Goal: Task Accomplishment & Management: Use online tool/utility

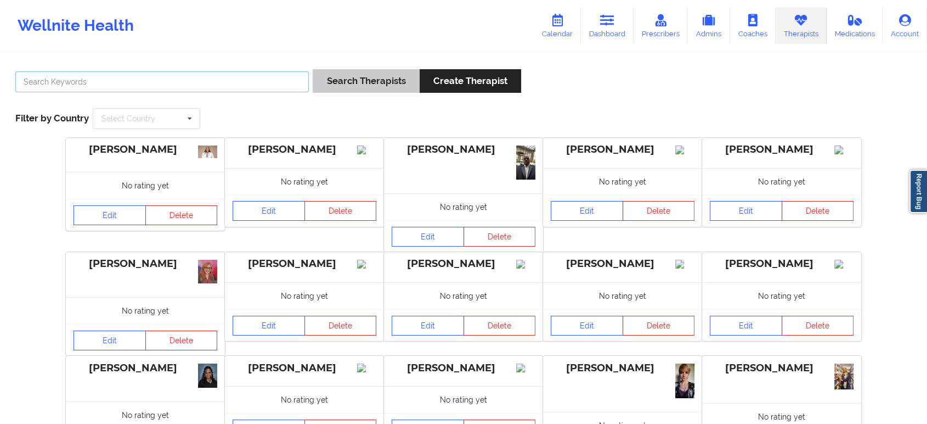
drag, startPoint x: 230, startPoint y: 82, endPoint x: 345, endPoint y: 78, distance: 114.2
click at [230, 82] on input "text" at bounding box center [162, 81] width 294 height 21
paste input "[PERSON_NAME] -"
click at [313, 69] on button "Search Therapists" at bounding box center [366, 81] width 106 height 24
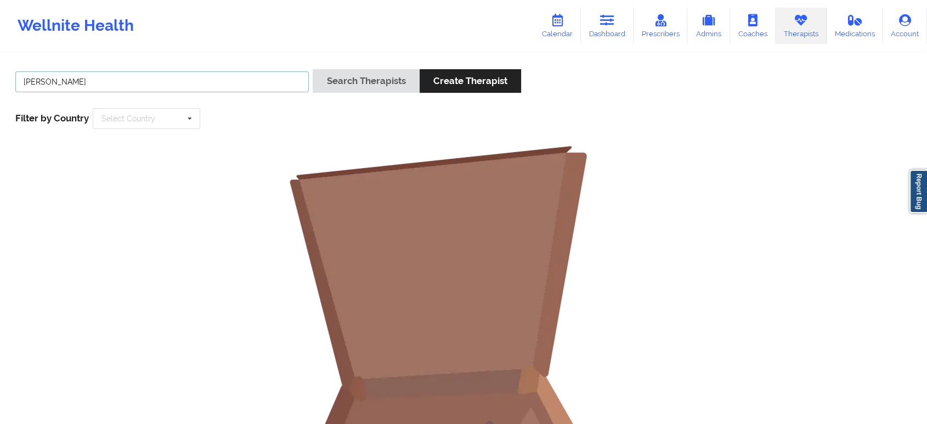
click at [153, 83] on input "[PERSON_NAME]" at bounding box center [162, 81] width 294 height 21
type input "[PERSON_NAME]"
click at [356, 87] on button "Search Therapists" at bounding box center [366, 81] width 106 height 24
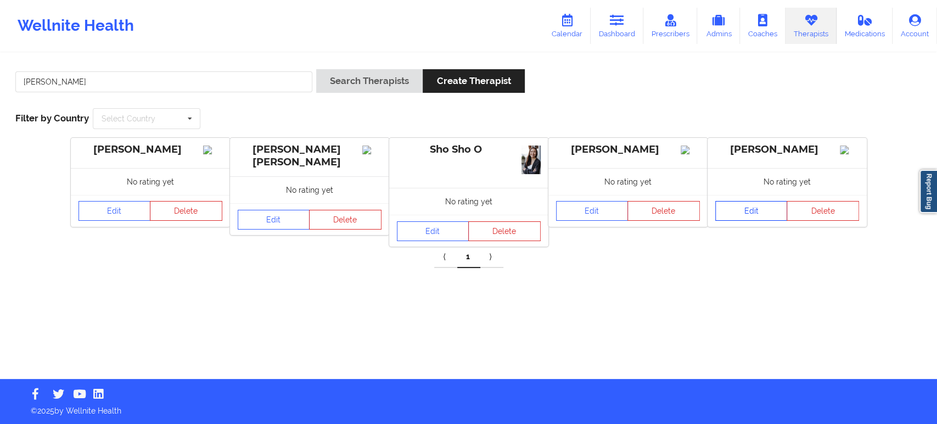
click at [754, 221] on link "Edit" at bounding box center [751, 211] width 72 height 20
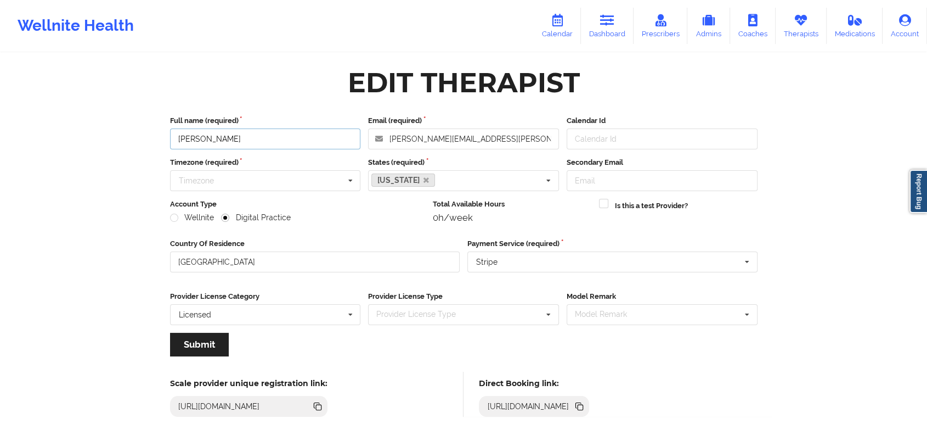
click at [289, 133] on input "[PERSON_NAME]" at bounding box center [265, 138] width 191 height 21
click at [583, 404] on icon at bounding box center [580, 406] width 5 height 5
click at [277, 135] on input "[PERSON_NAME]" at bounding box center [265, 138] width 191 height 21
click at [306, 71] on div "Edit Therapist" at bounding box center [463, 82] width 603 height 35
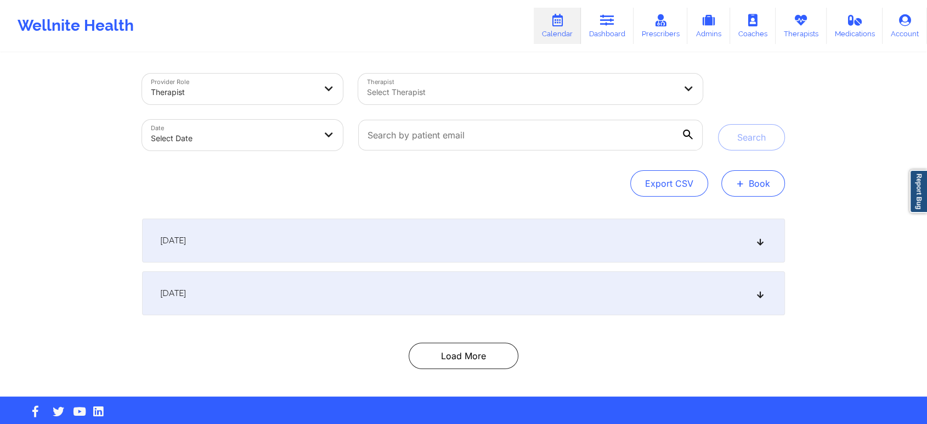
click at [749, 187] on button "+ Book" at bounding box center [754, 183] width 64 height 26
click at [746, 217] on button "Therapy Session" at bounding box center [735, 218] width 84 height 18
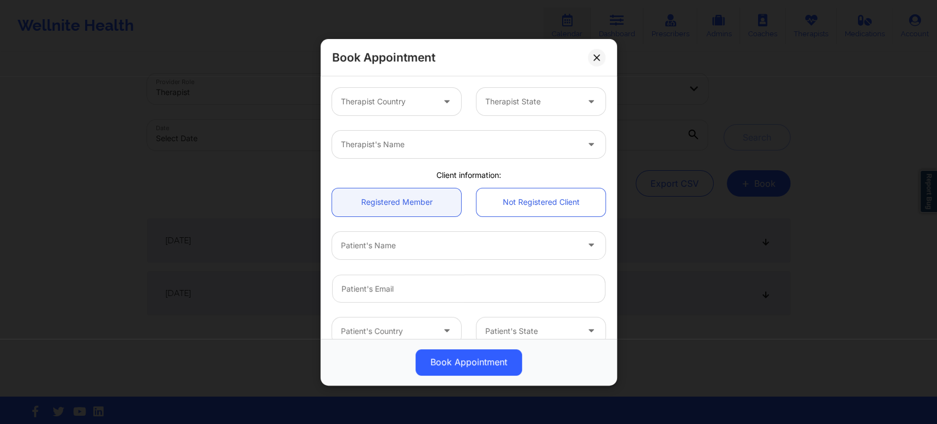
click at [420, 104] on div at bounding box center [387, 101] width 93 height 13
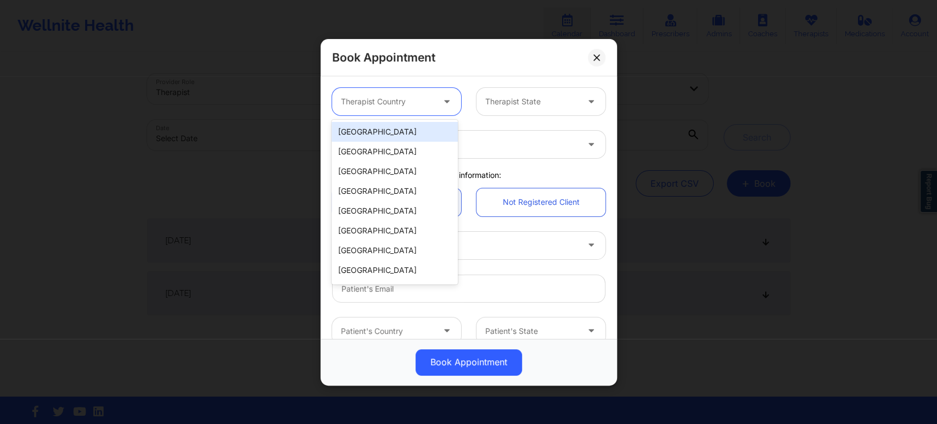
paste input "[PERSON_NAME]"
type input "[PERSON_NAME]"
click at [404, 131] on div "[GEOGRAPHIC_DATA]" at bounding box center [394, 132] width 126 height 20
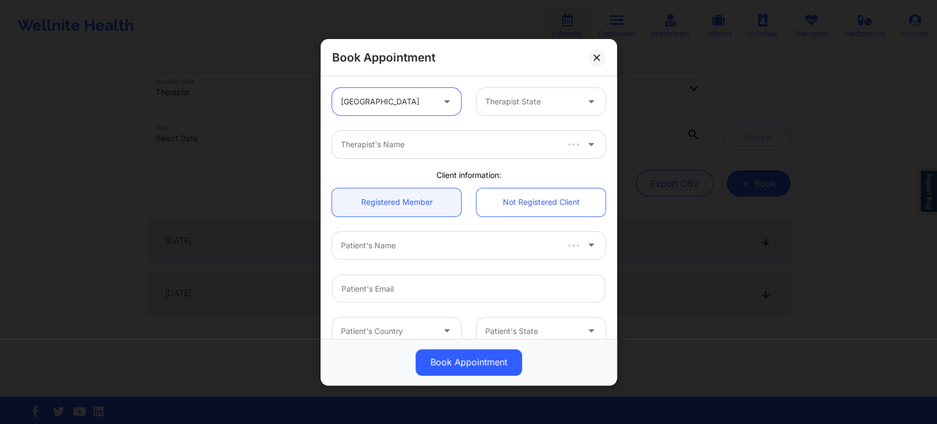
click at [502, 104] on div at bounding box center [531, 101] width 93 height 13
type input "nort"
click at [522, 131] on div "[US_STATE]" at bounding box center [536, 132] width 126 height 20
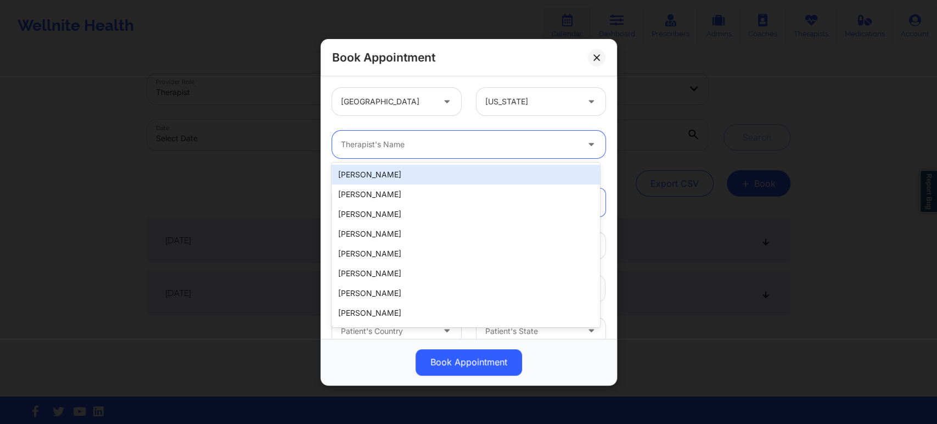
click at [464, 149] on div at bounding box center [459, 144] width 237 height 13
paste input "[PERSON_NAME]"
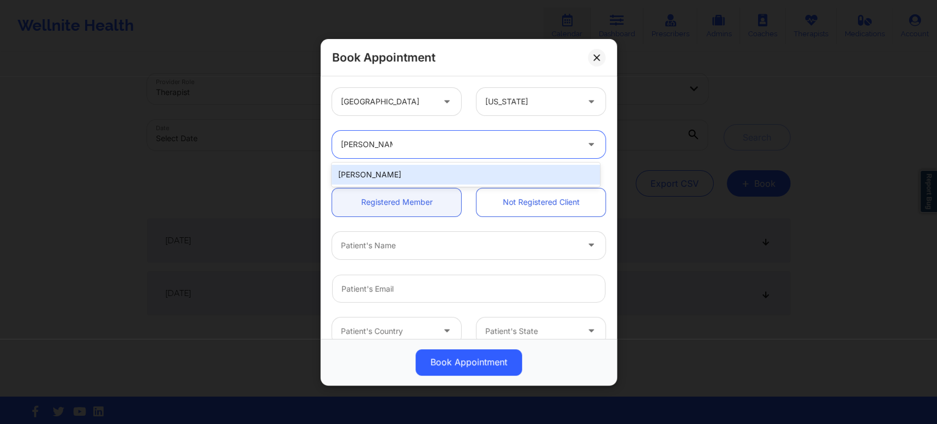
type input "[PERSON_NAME]"
click at [412, 174] on div "[PERSON_NAME]" at bounding box center [465, 175] width 268 height 20
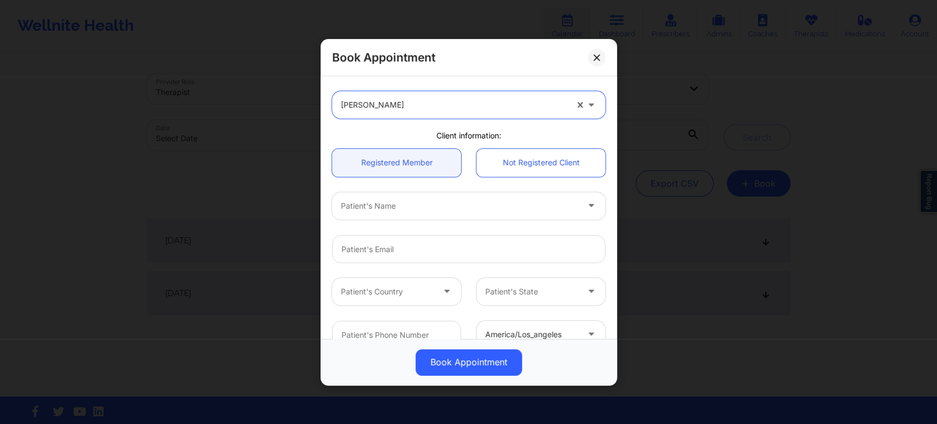
scroll to position [61, 0]
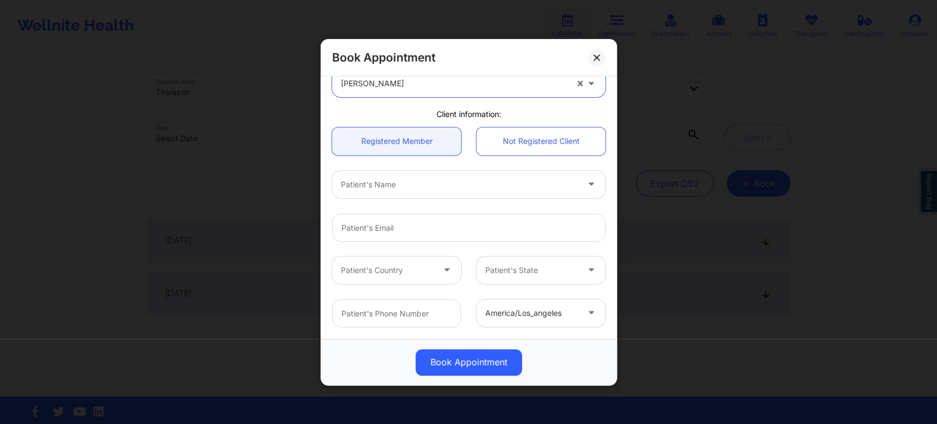
click at [453, 188] on div at bounding box center [459, 184] width 237 height 13
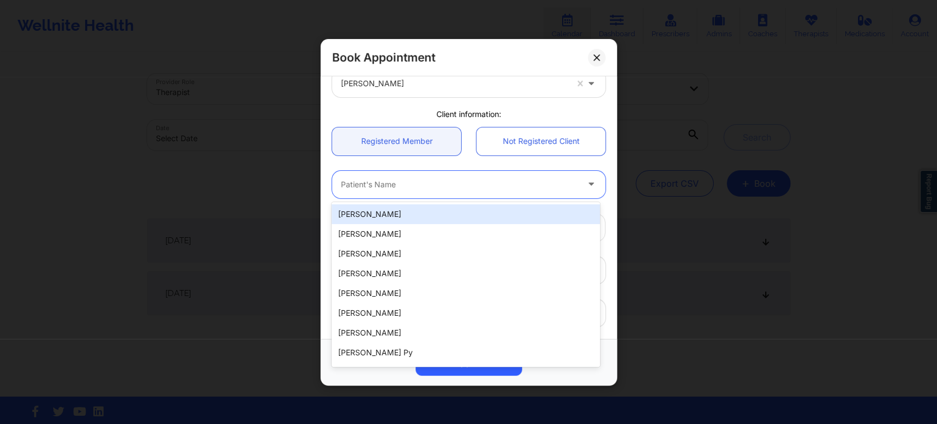
paste input "Lavuncheae Jones"
type input "Lavuncheae Jones"
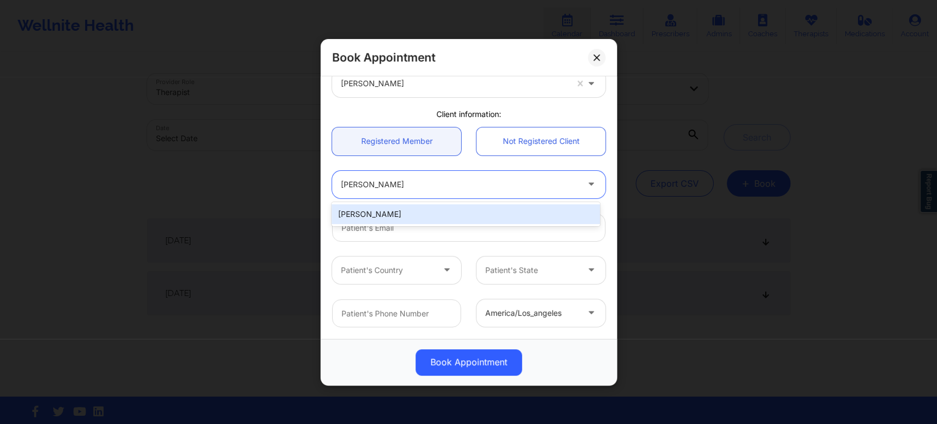
click at [449, 214] on div "Lavuncheae Jones" at bounding box center [465, 214] width 268 height 20
type input "vonzell93@icloud.com"
type input "4048617693"
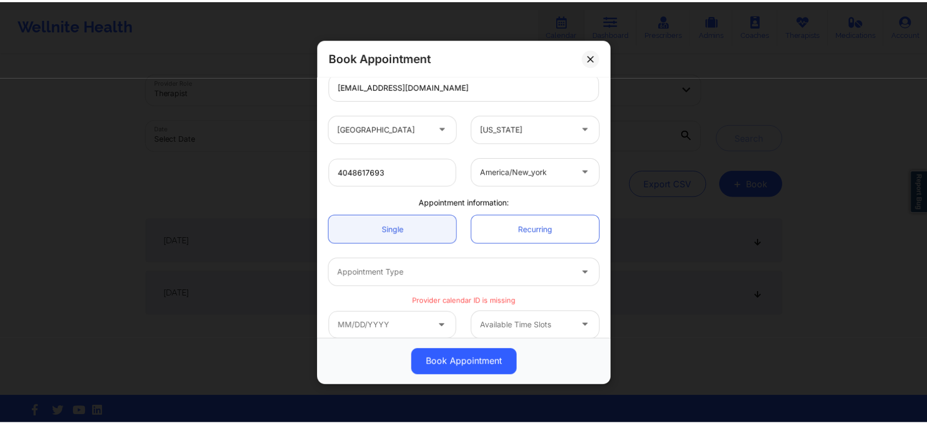
scroll to position [213, 0]
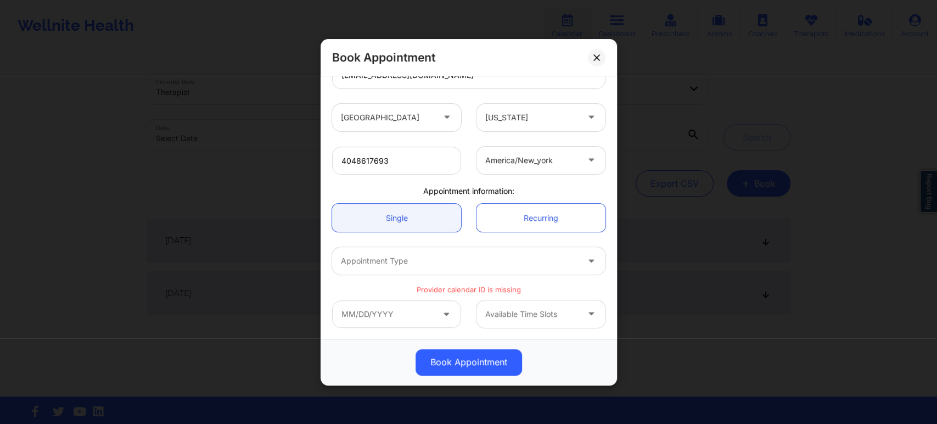
click at [469, 258] on div at bounding box center [459, 260] width 237 height 13
click at [485, 258] on div at bounding box center [459, 260] width 237 height 13
click at [594, 57] on icon at bounding box center [596, 57] width 7 height 7
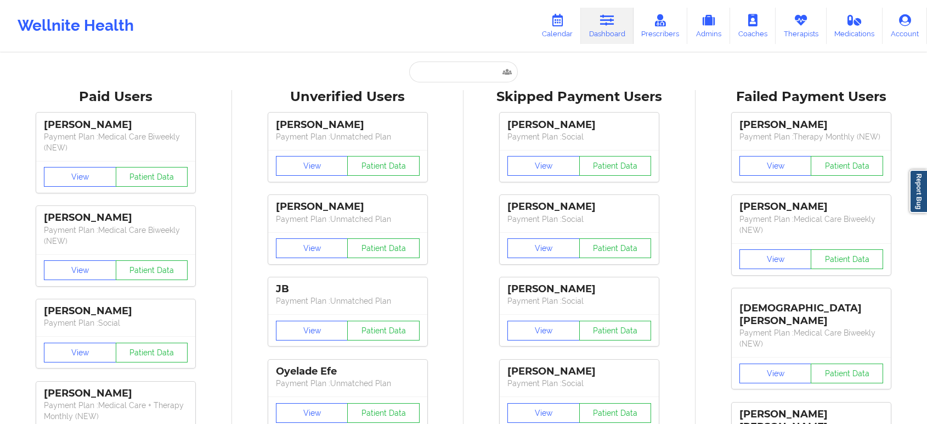
click at [469, 75] on input "text" at bounding box center [463, 71] width 109 height 21
type input "Lavuncheae Jones"
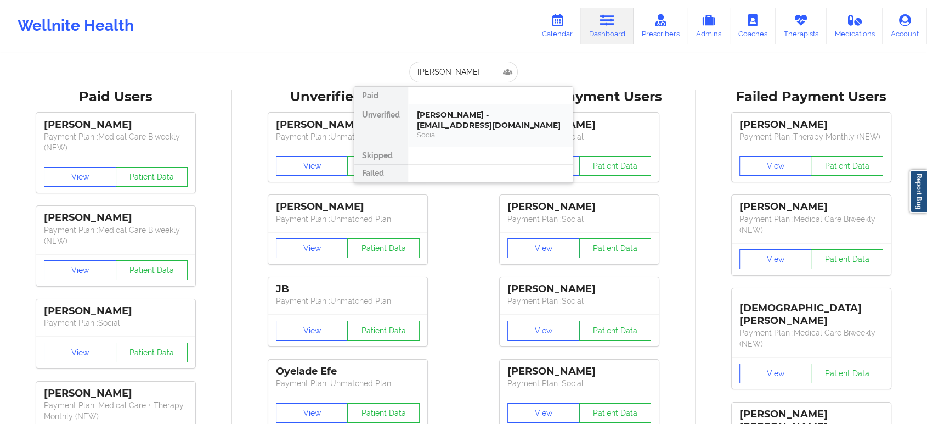
click at [466, 121] on div "Lavuncheae Jones - vonzell93@icloud.com" at bounding box center [490, 120] width 147 height 20
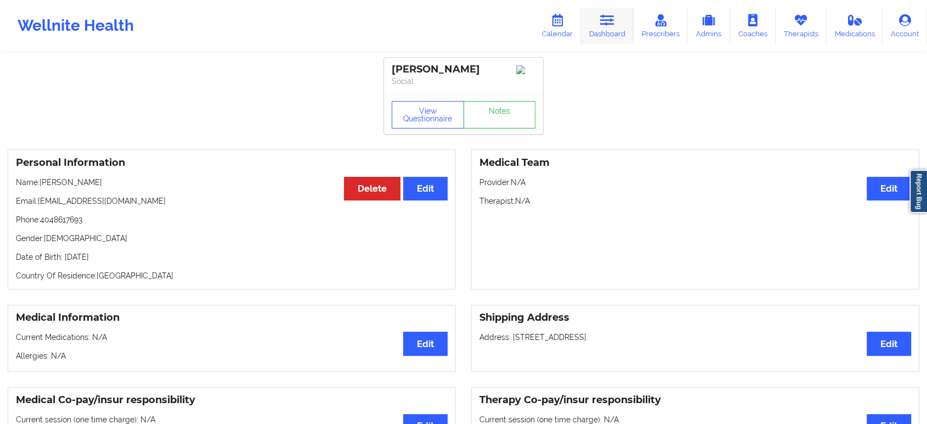
click at [614, 25] on icon at bounding box center [607, 20] width 14 height 12
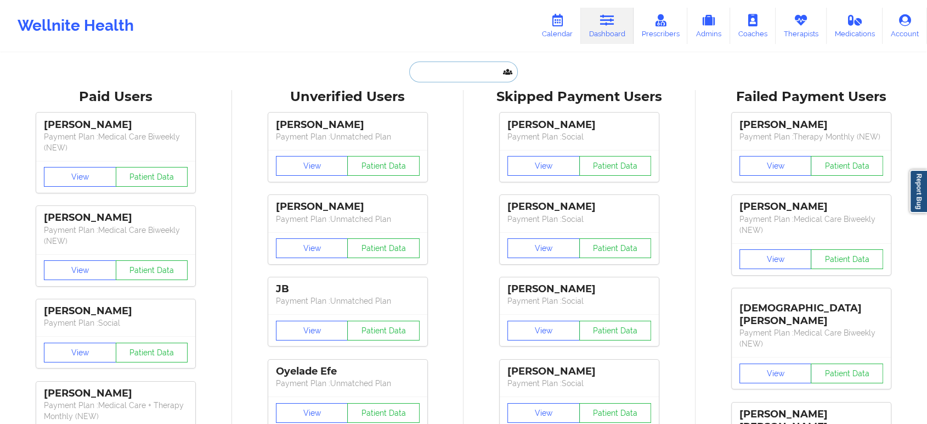
click at [465, 61] on input "text" at bounding box center [463, 71] width 109 height 21
paste input "Brandon Aragon"
type input "Brandon Aragon"
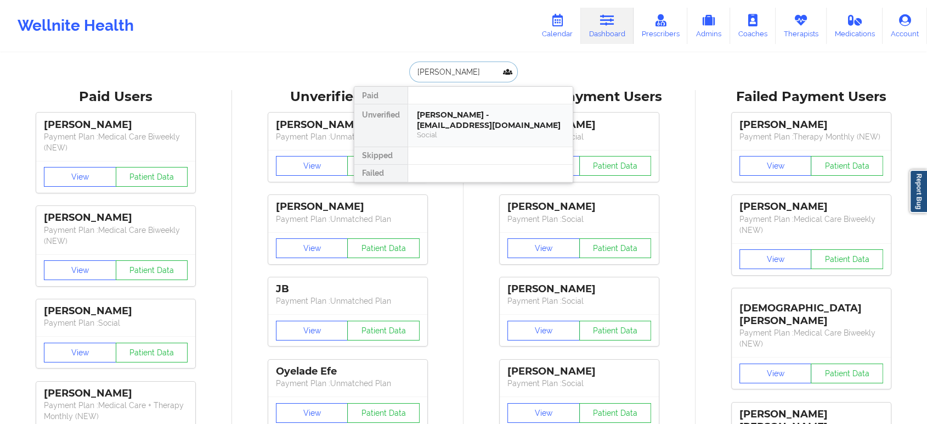
click at [474, 131] on div "Social" at bounding box center [490, 134] width 147 height 9
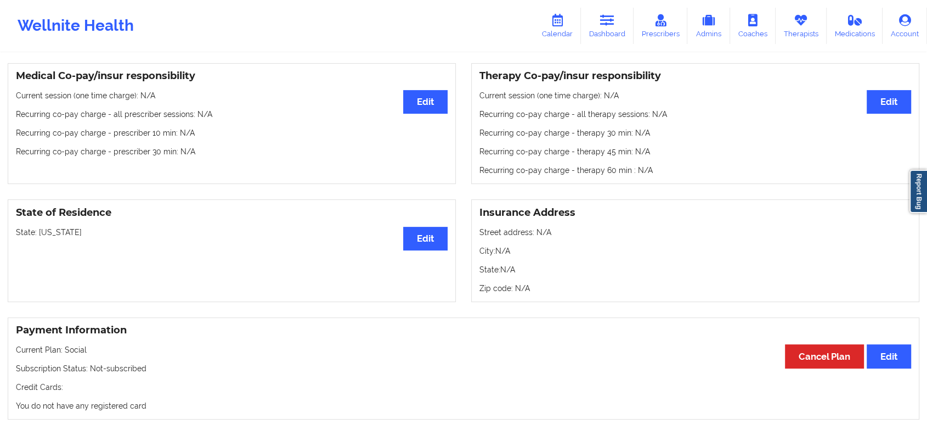
scroll to position [341, 0]
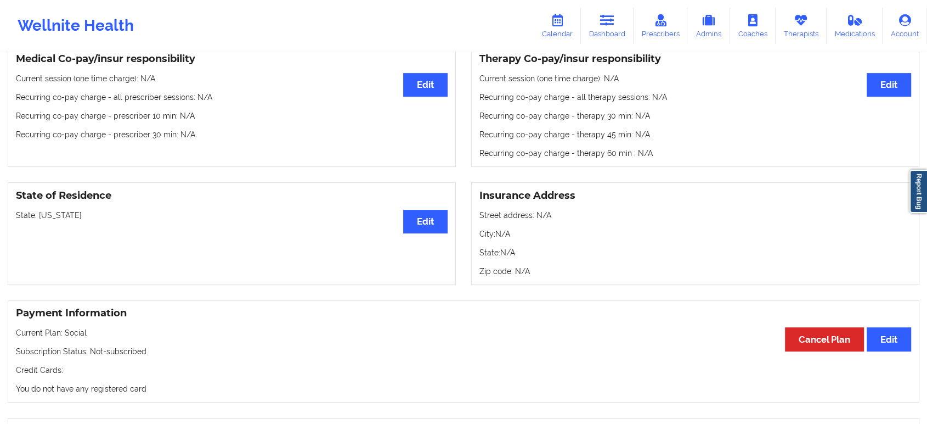
click at [57, 217] on p "State: California" at bounding box center [232, 215] width 432 height 11
copy p "[US_STATE]"
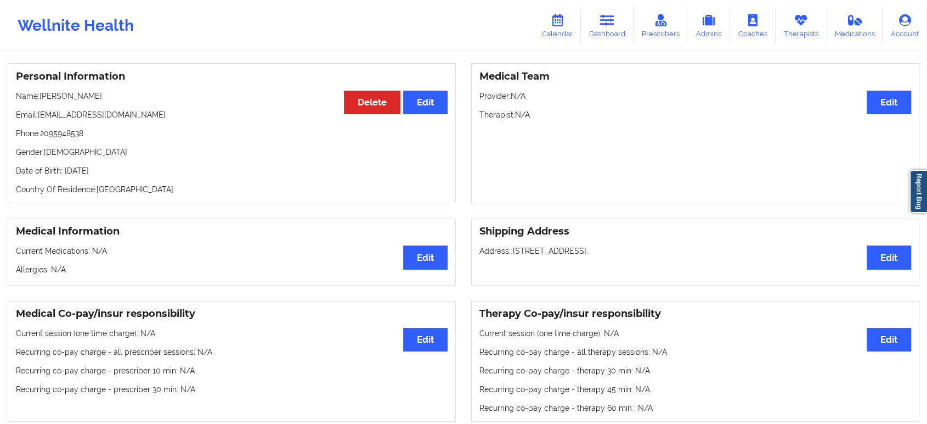
scroll to position [0, 0]
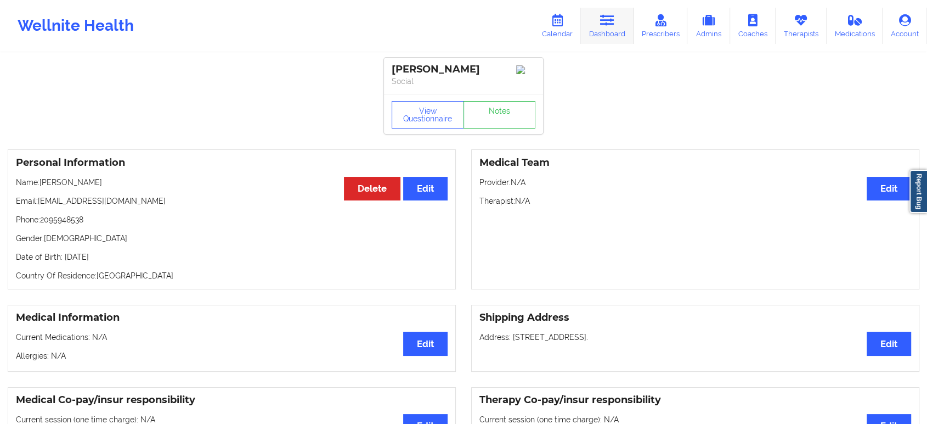
click at [609, 19] on icon at bounding box center [607, 20] width 14 height 12
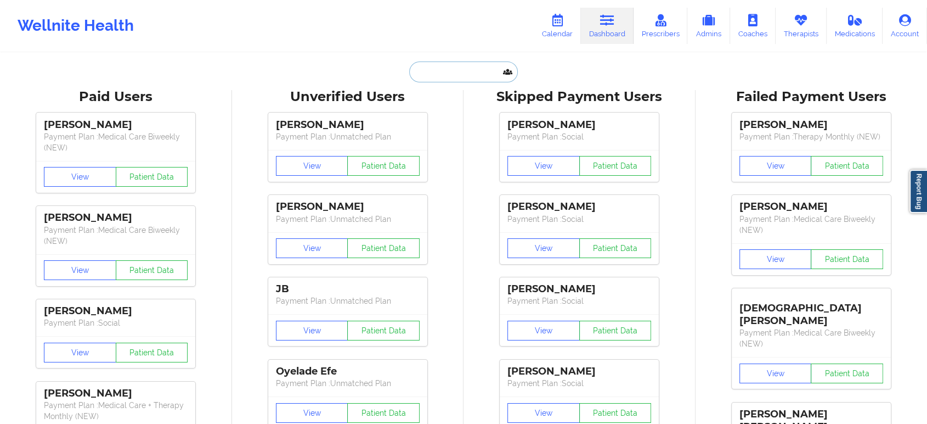
click at [452, 71] on input "text" at bounding box center [463, 71] width 109 height 21
paste input "Claudine Mellish"
type input "Claudine Mellish"
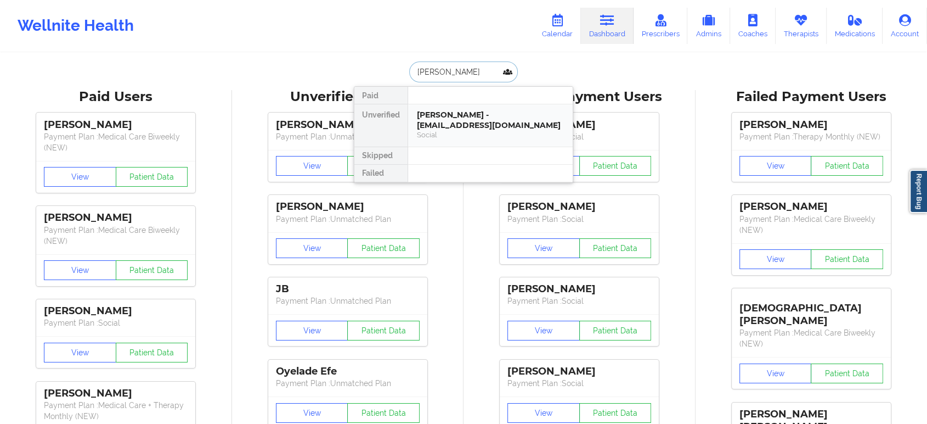
click at [465, 112] on div "Claudine Mellish - claudinemellish@gmail.com" at bounding box center [490, 120] width 147 height 20
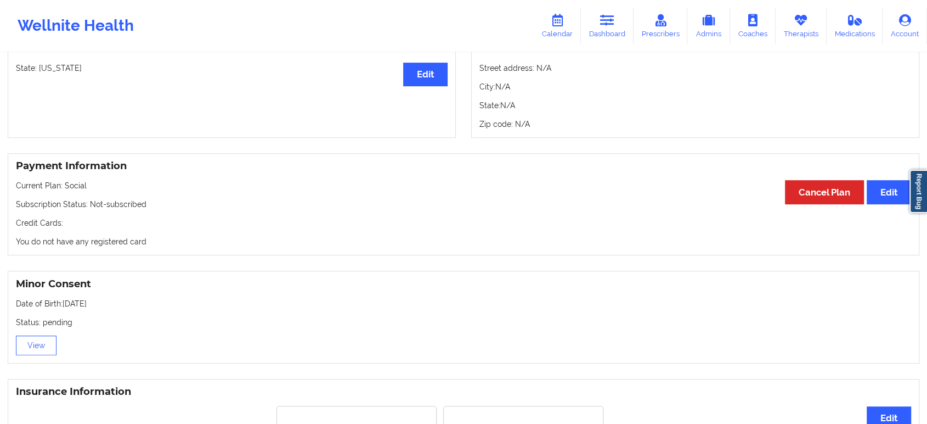
scroll to position [278, 0]
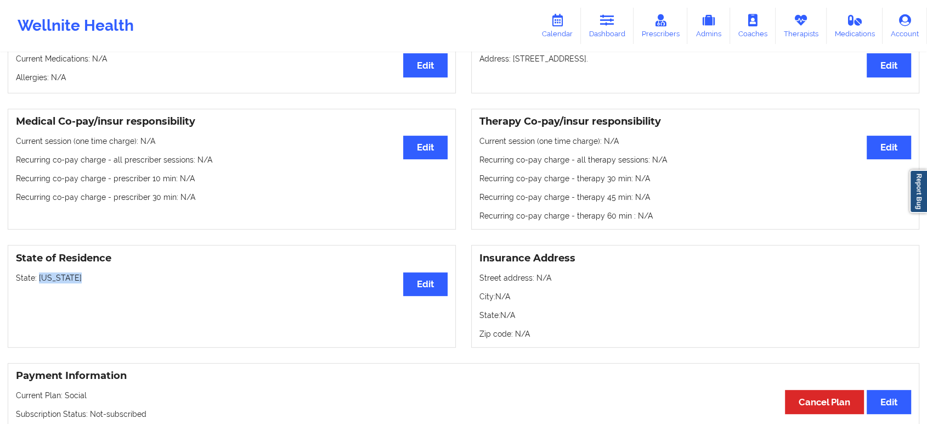
drag, startPoint x: 86, startPoint y: 280, endPoint x: 37, endPoint y: 282, distance: 48.9
click at [37, 282] on p "State: New Jersey" at bounding box center [232, 277] width 432 height 11
copy p "[US_STATE]"
